Goal: Transaction & Acquisition: Purchase product/service

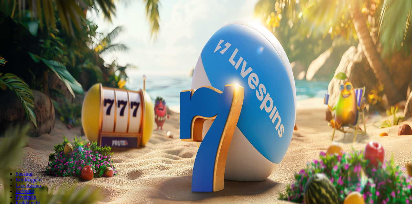
click at [48, 27] on button "Kirjaudu" at bounding box center [44, 23] width 21 height 7
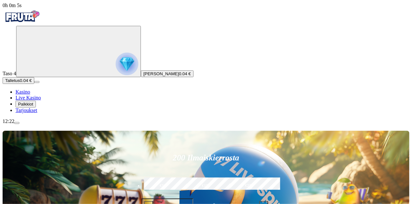
click at [33, 107] on span "Palkkiot" at bounding box center [25, 104] width 15 height 5
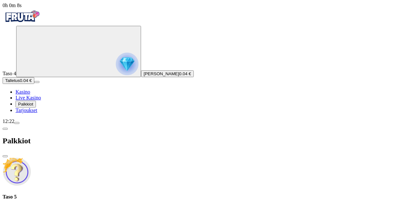
click at [121, 194] on div "Taso 5 Fruit Up ja nappaat seuraavan palkkion" at bounding box center [207, 206] width 409 height 24
click at [42, 125] on div "12:22" at bounding box center [207, 122] width 409 height 6
click at [36, 125] on div "12:22" at bounding box center [207, 122] width 409 height 6
click at [5, 129] on span "chevron-left icon" at bounding box center [5, 129] width 0 height 0
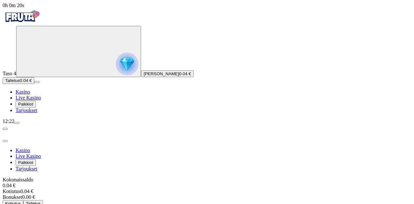
click at [37, 113] on link "Tarjoukset" at bounding box center [27, 110] width 22 height 5
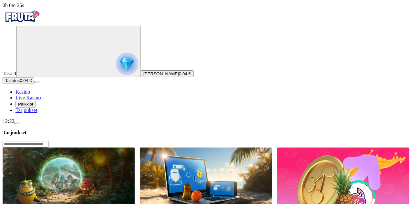
click at [34, 84] on button "Talletus 0.04 €" at bounding box center [19, 80] width 32 height 7
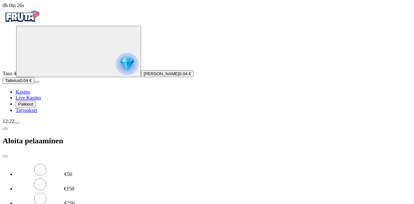
type input "*"
type input "**"
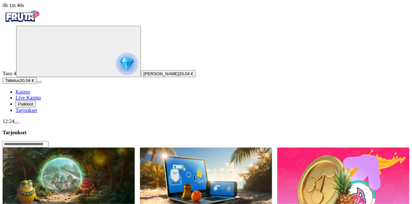
click at [30, 95] on span "Kasino" at bounding box center [23, 91] width 15 height 5
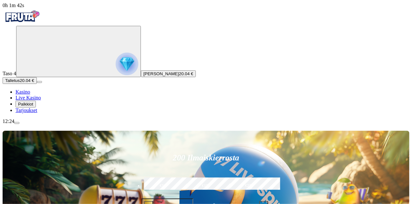
type input "********"
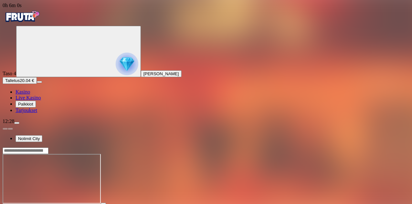
click at [19, 124] on button "menu" at bounding box center [16, 123] width 5 height 2
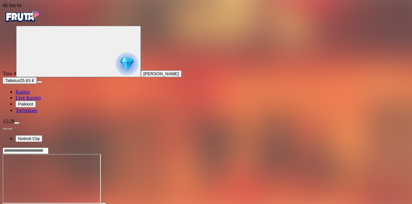
click at [17, 123] on span "menu icon" at bounding box center [17, 123] width 0 height 0
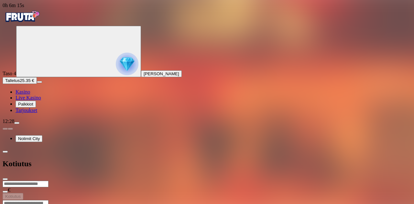
click at [49, 181] on input "number" at bounding box center [26, 184] width 46 height 6
type input "*"
click at [5, 179] on span "close icon" at bounding box center [5, 179] width 0 height 0
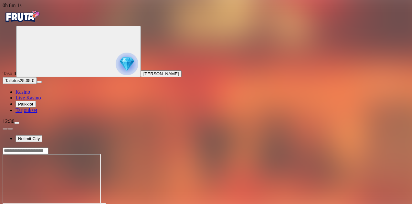
click at [116, 75] on img "Primary" at bounding box center [127, 64] width 23 height 23
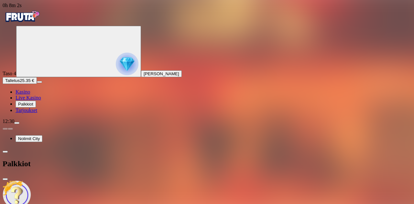
click at [31, 181] on img at bounding box center [17, 195] width 28 height 28
click at [5, 179] on span "close icon" at bounding box center [5, 179] width 0 height 0
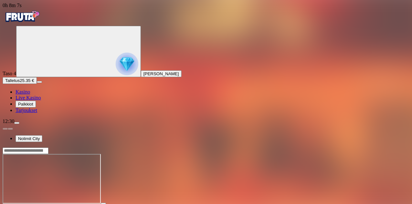
click at [300, 147] on div at bounding box center [206, 150] width 407 height 7
click at [320, 147] on div at bounding box center [206, 150] width 407 height 7
click at [329, 147] on div at bounding box center [206, 150] width 407 height 7
click at [49, 148] on input "Search" at bounding box center [26, 151] width 46 height 6
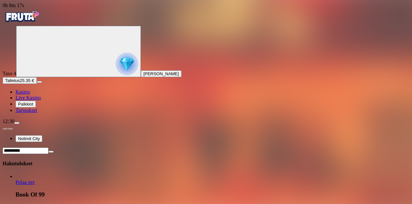
type input "**********"
click at [16, 186] on link "Book Of 99" at bounding box center [16, 186] width 0 height 0
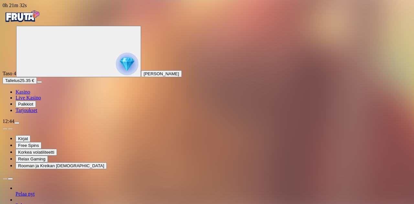
type input "******"
